Goal: Task Accomplishment & Management: Use online tool/utility

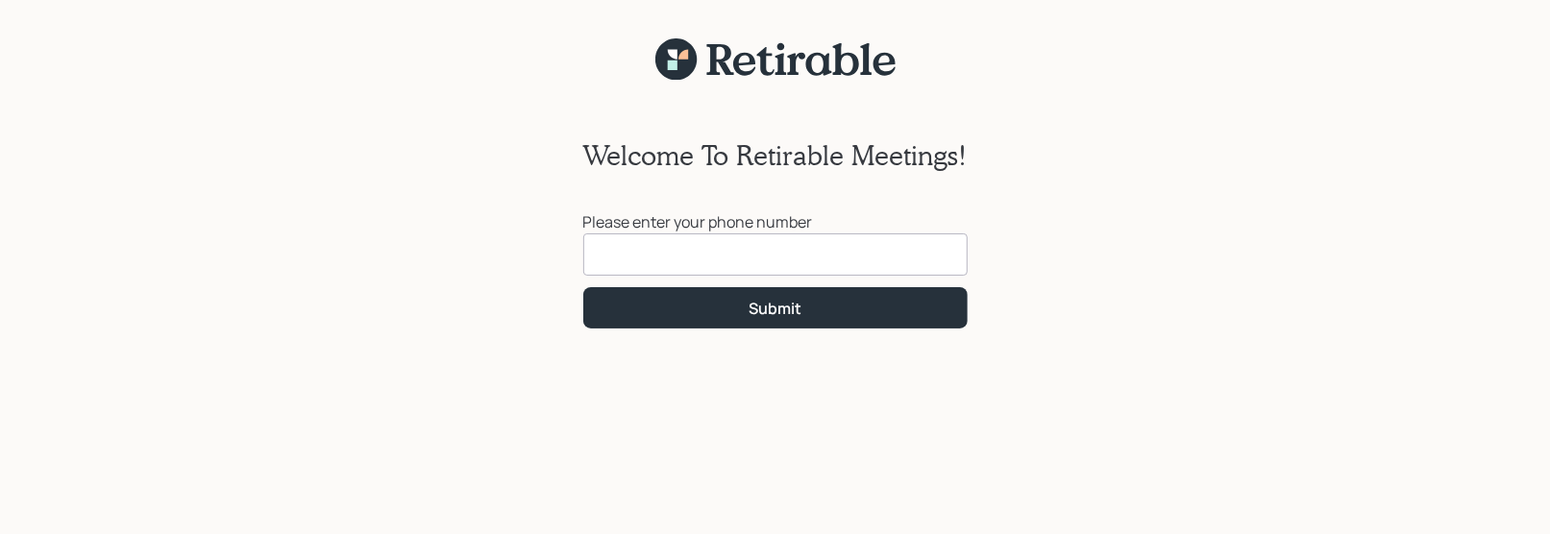
drag, startPoint x: 712, startPoint y: 243, endPoint x: 699, endPoint y: 236, distance: 15.0
click at [705, 245] on input at bounding box center [775, 255] width 384 height 42
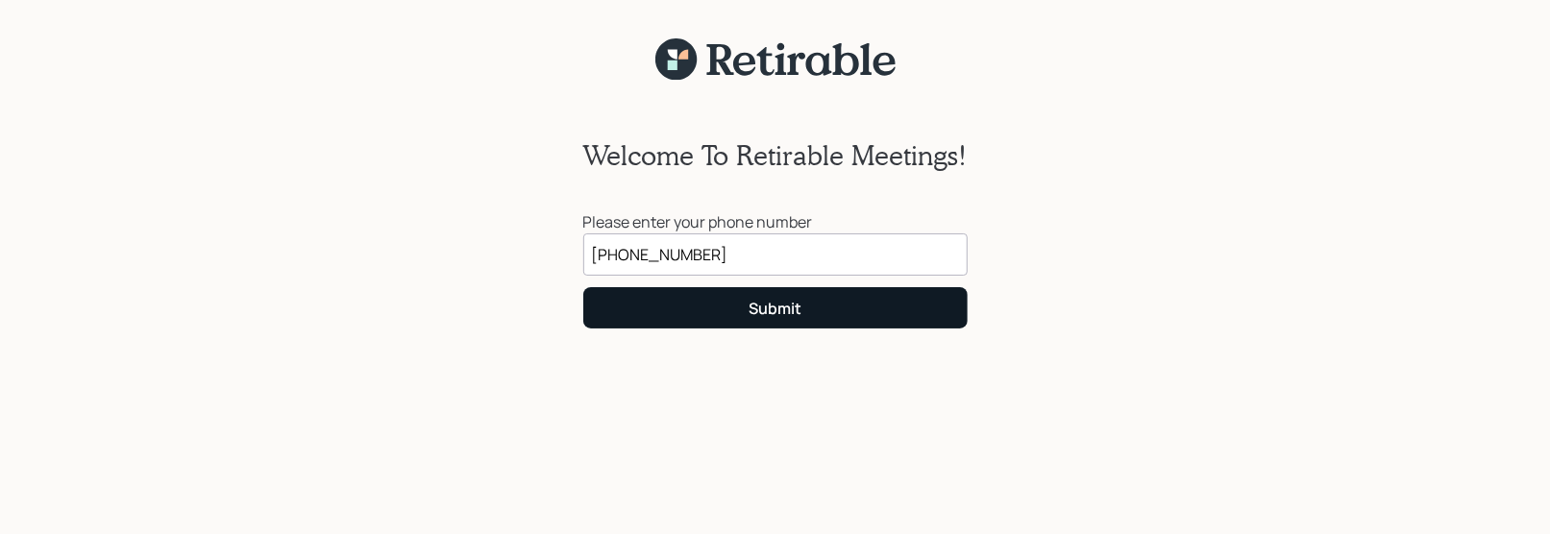
type input "[PHONE_NUMBER]"
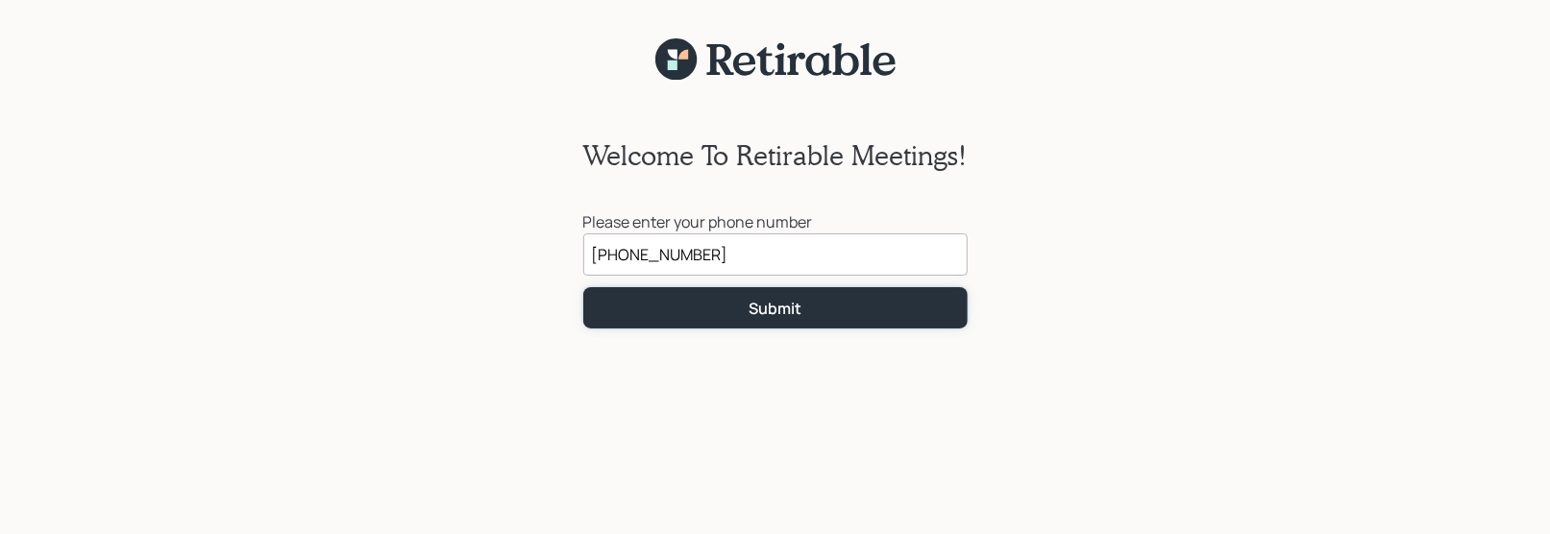
click at [753, 309] on div "Submit" at bounding box center [775, 308] width 53 height 21
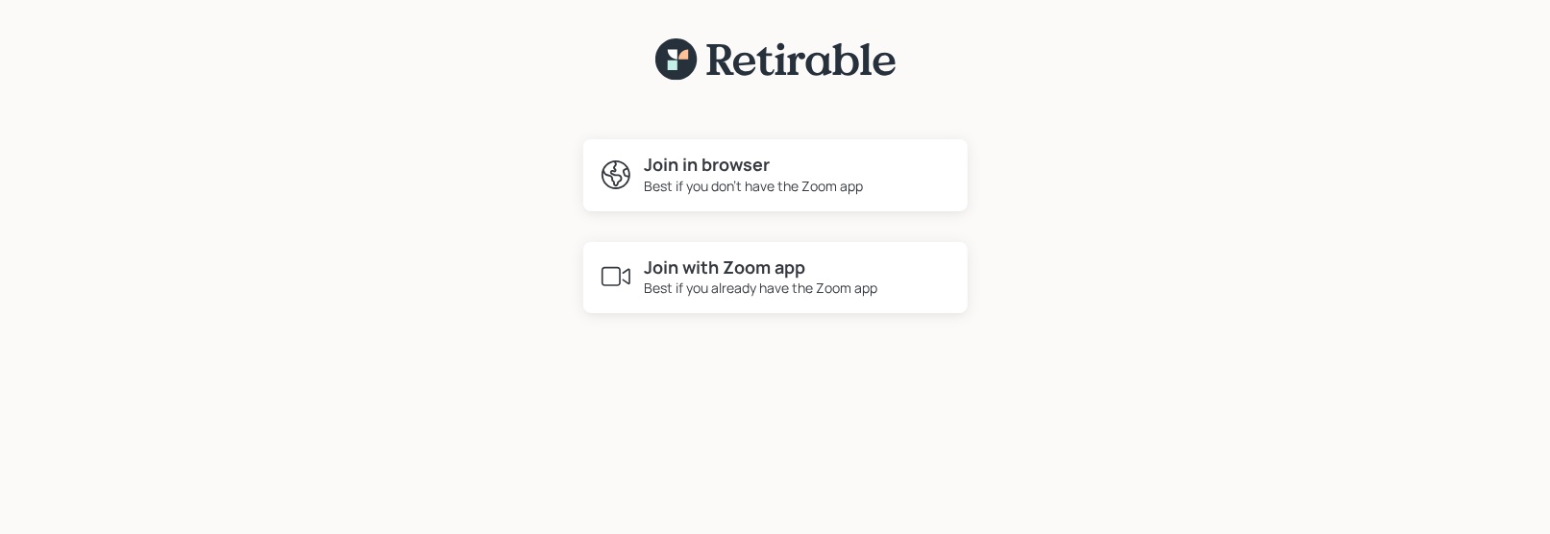
click at [735, 163] on h4 "Join in browser" at bounding box center [754, 165] width 219 height 21
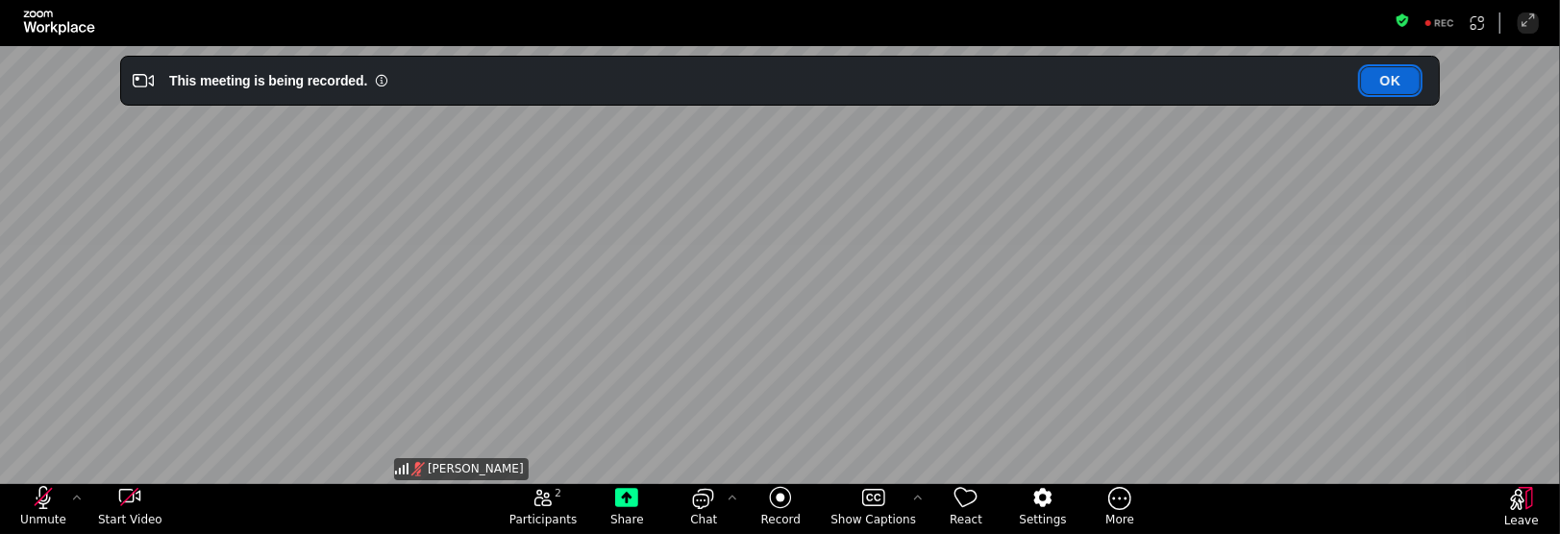
click at [1405, 77] on button "OK" at bounding box center [1390, 80] width 59 height 27
